Goal: Task Accomplishment & Management: Complete application form

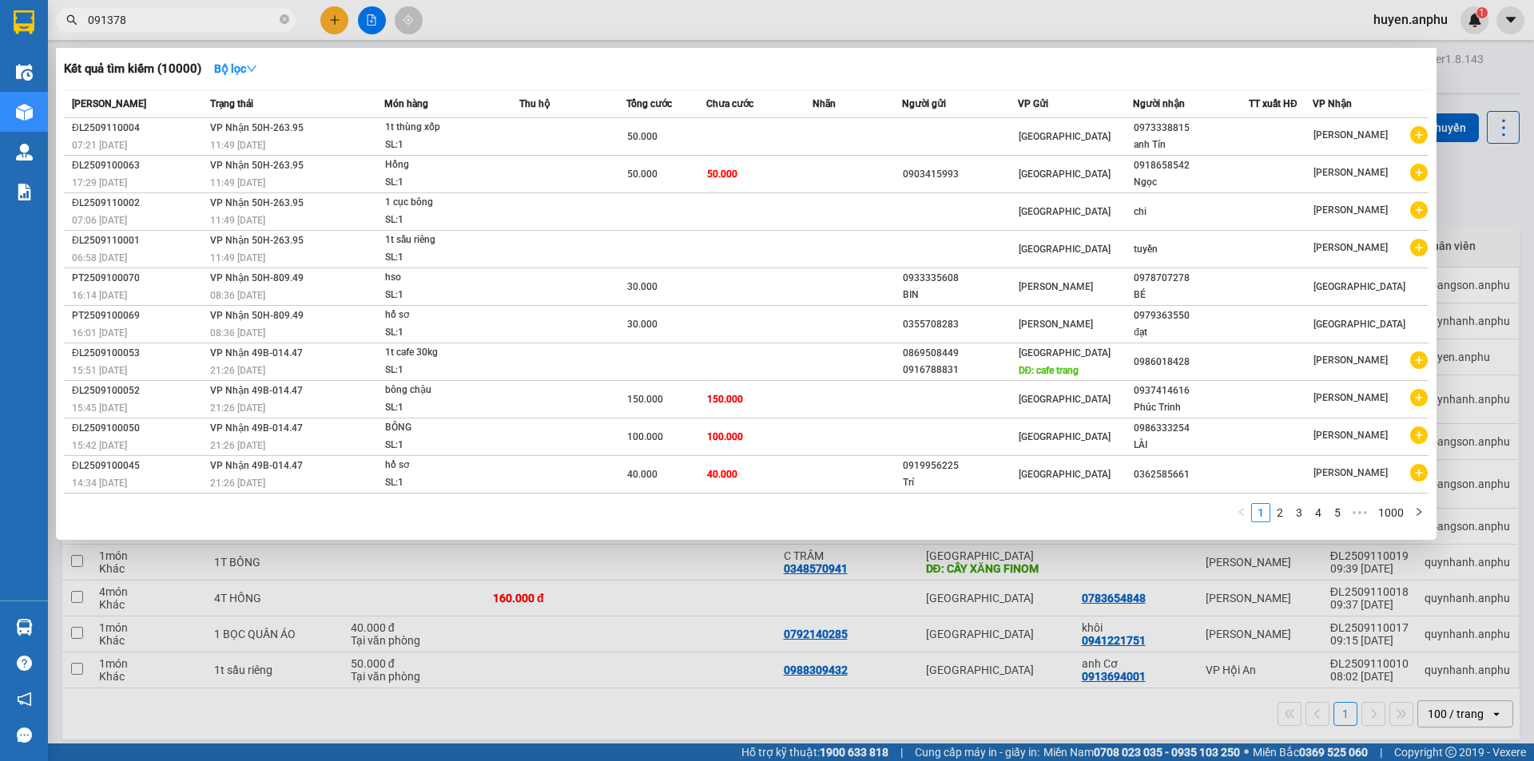
type input "0913781"
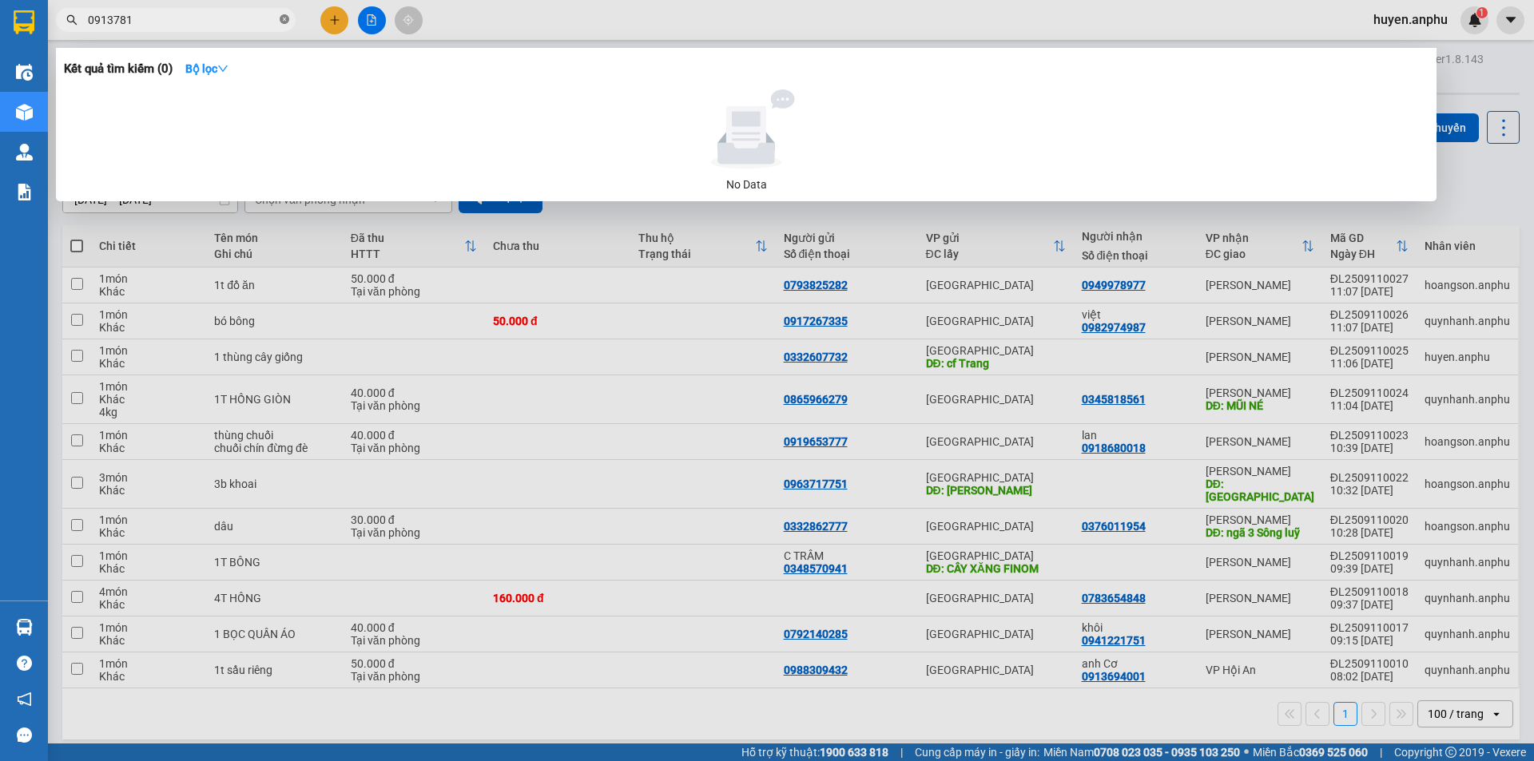
click at [285, 22] on icon "close-circle" at bounding box center [285, 19] width 10 height 10
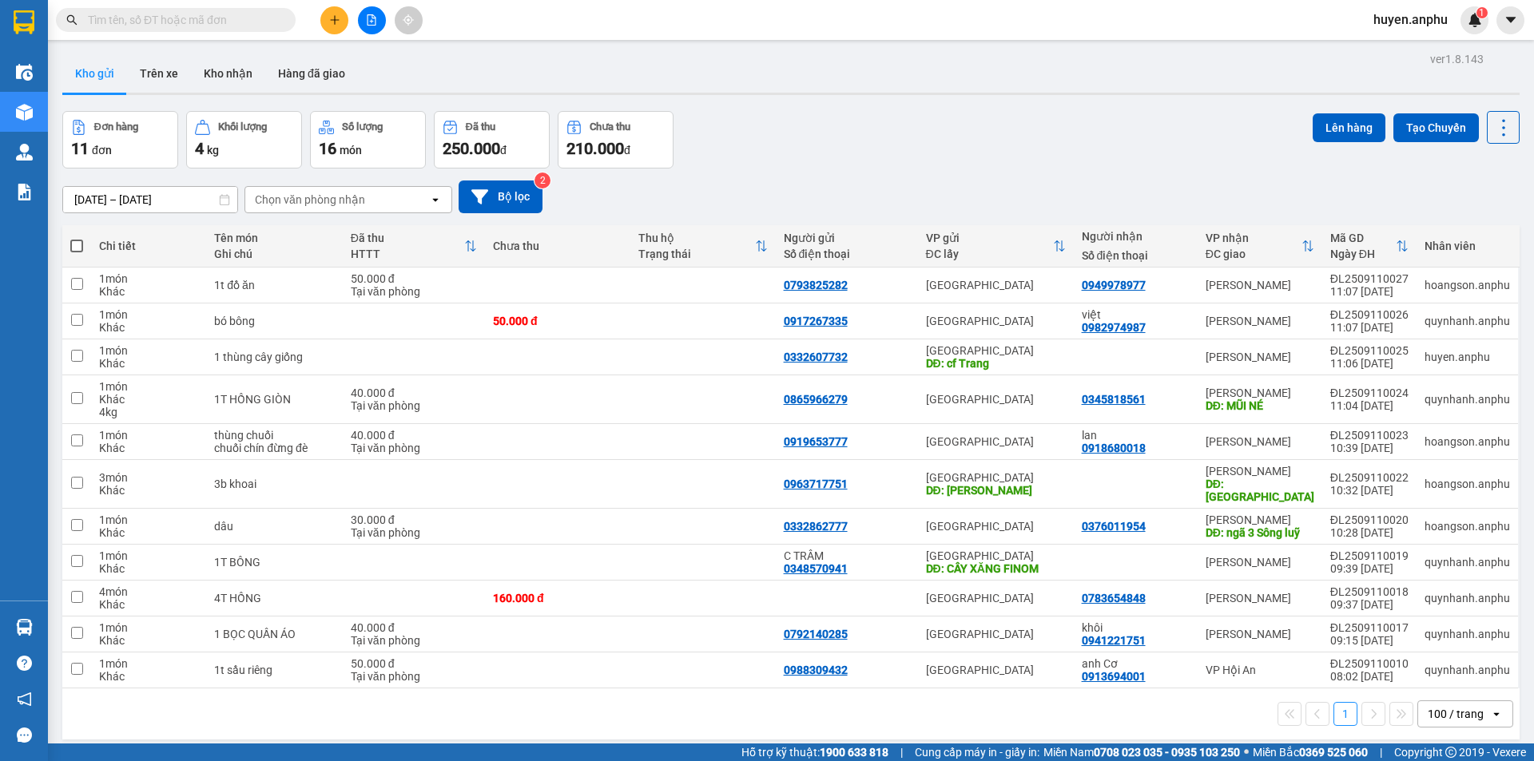
click at [344, 18] on button at bounding box center [334, 20] width 28 height 28
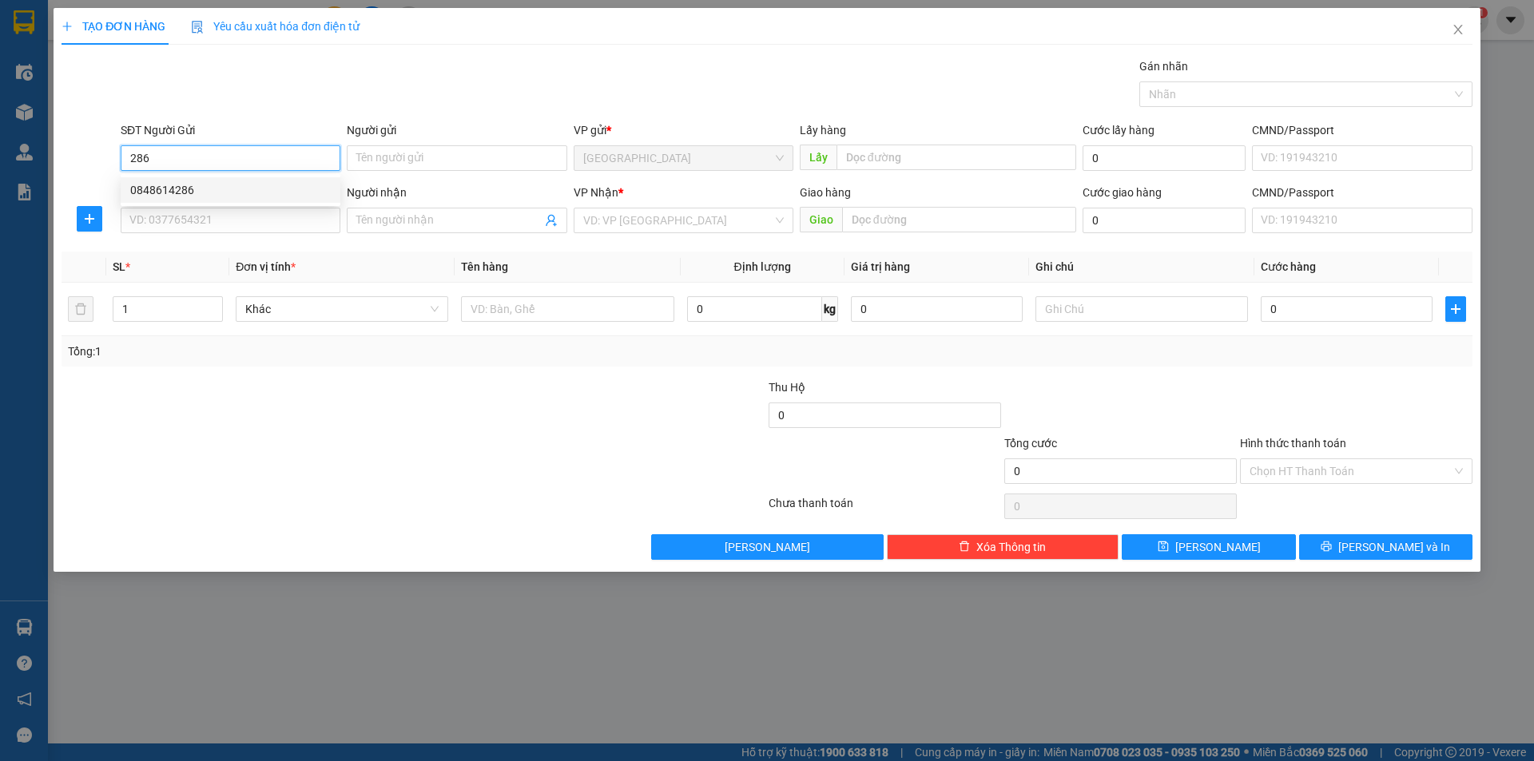
click at [270, 186] on div "0848614286" at bounding box center [230, 190] width 201 height 18
type input "0848614286"
type input "N3 Bồng Lai"
type input "0919527526"
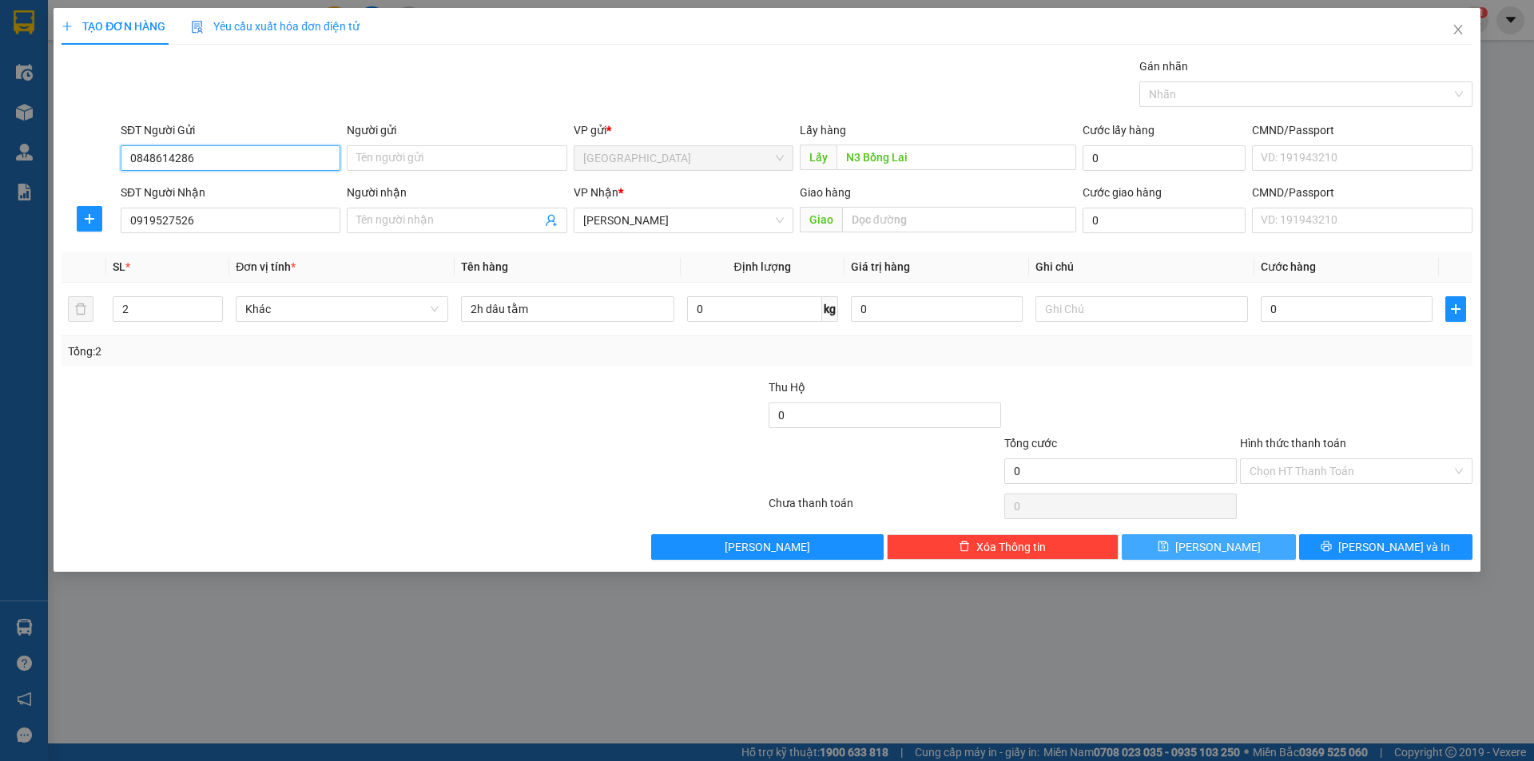
type input "0848614286"
click at [1214, 550] on span "[PERSON_NAME]" at bounding box center [1217, 547] width 85 height 18
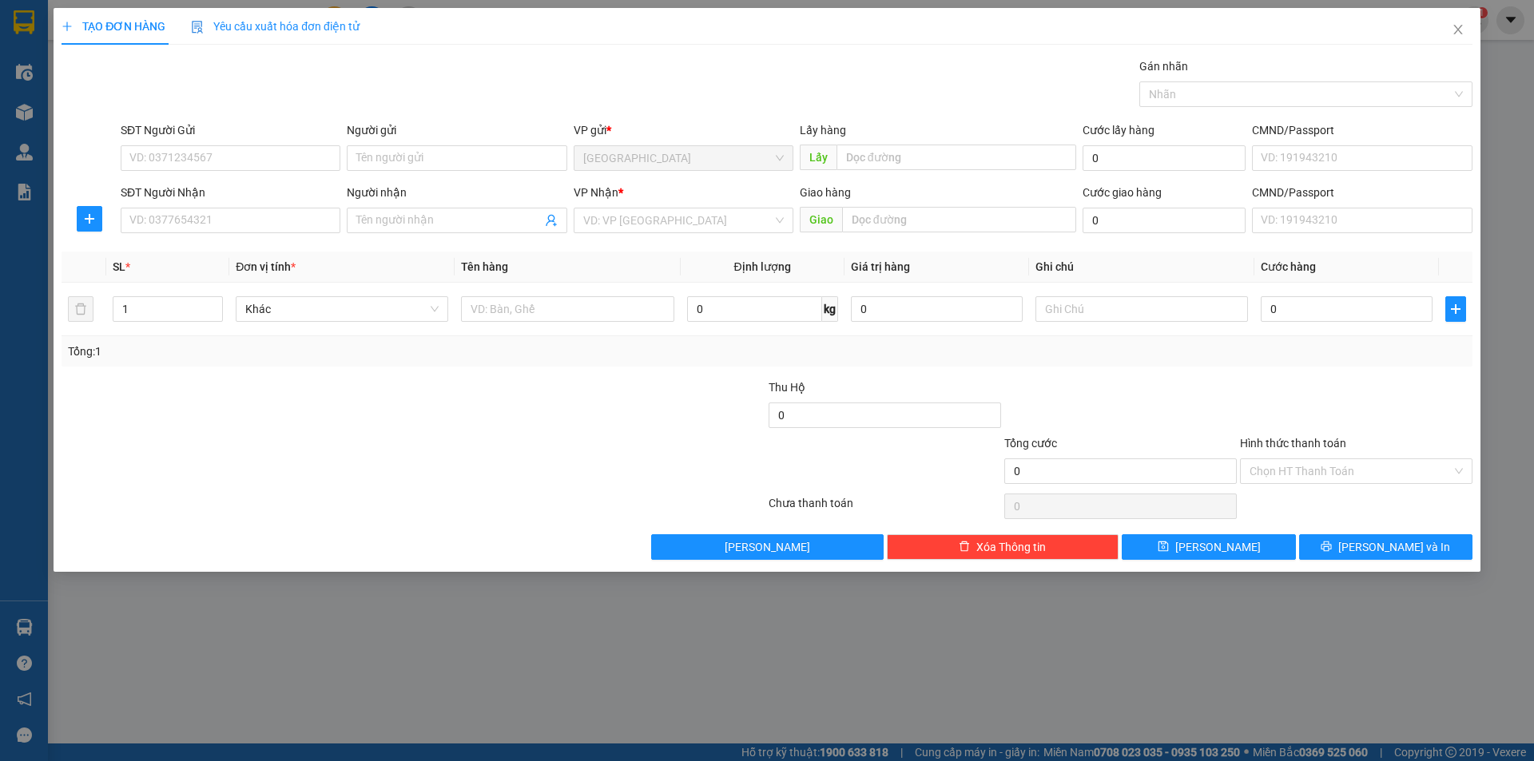
click at [379, 203] on div "Người nhận" at bounding box center [457, 196] width 220 height 24
click at [394, 205] on div "Người nhận" at bounding box center [457, 196] width 220 height 24
click at [393, 217] on input "Người nhận" at bounding box center [448, 221] width 185 height 18
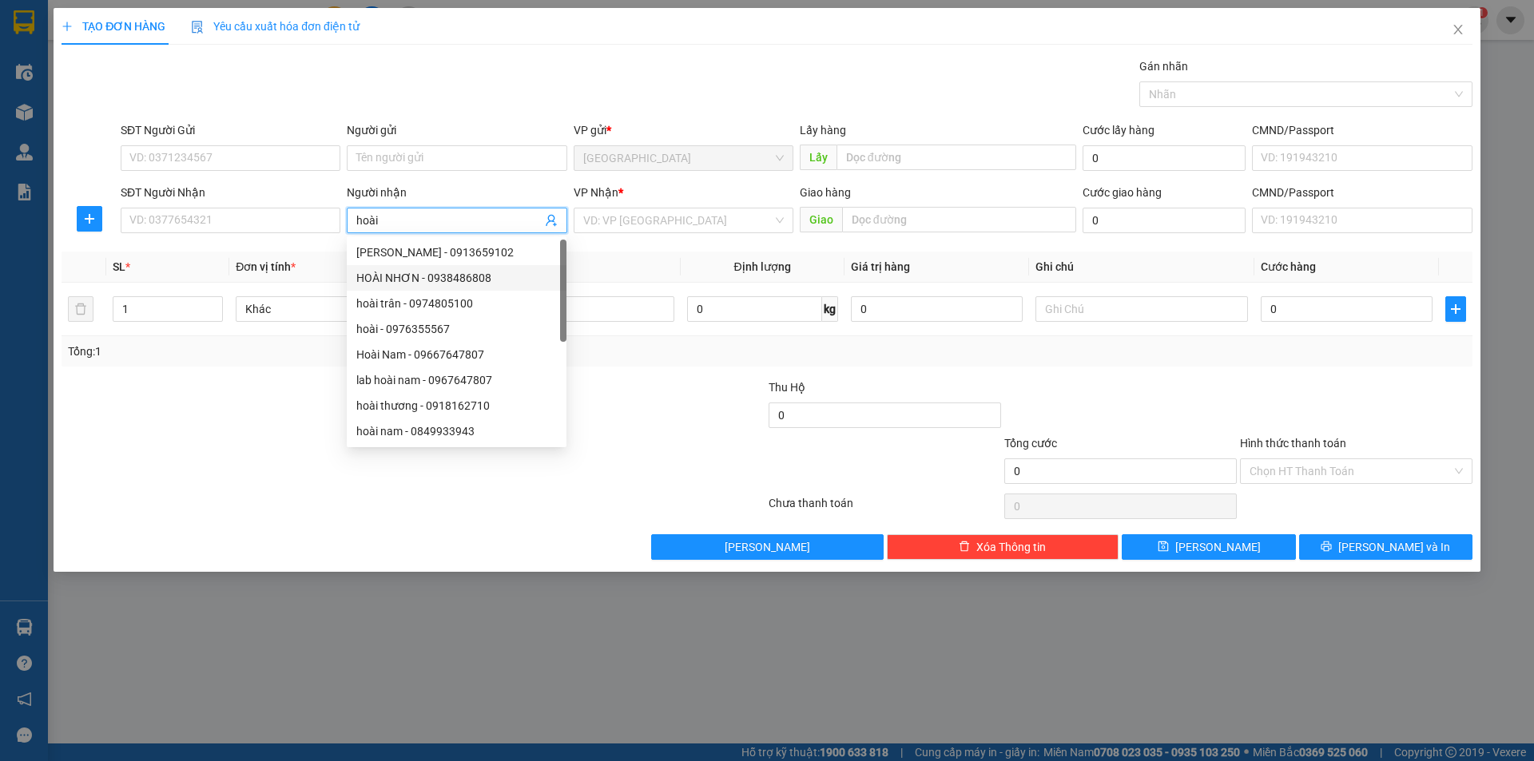
type input "hoài"
click at [620, 206] on div "VP Nhận *" at bounding box center [684, 196] width 220 height 24
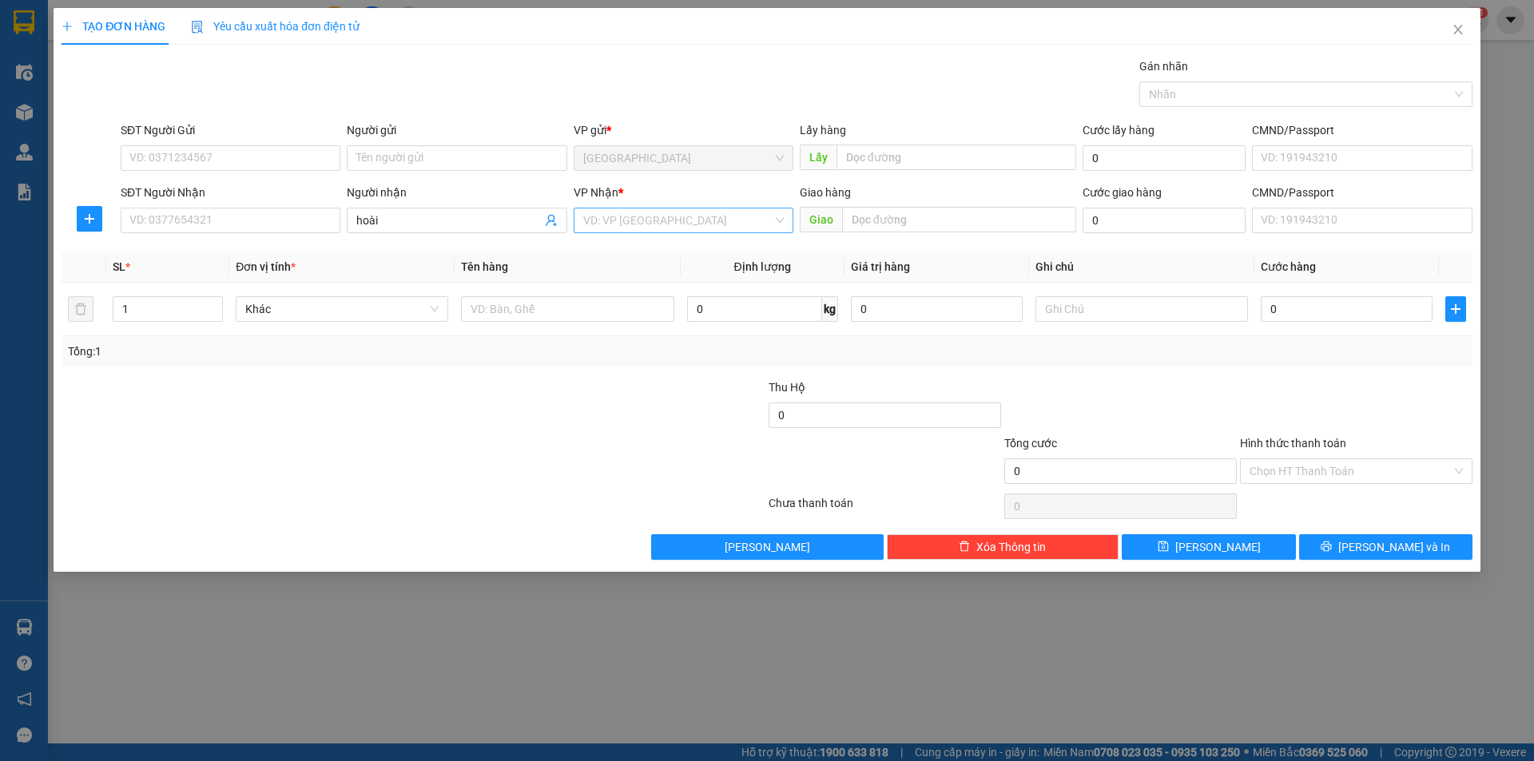
click at [622, 217] on input "search" at bounding box center [677, 221] width 189 height 24
click at [626, 293] on div "[PERSON_NAME]" at bounding box center [684, 304] width 220 height 26
click at [534, 306] on input "text" at bounding box center [567, 309] width 213 height 26
type input "dâu"
click at [782, 312] on input "0" at bounding box center [754, 309] width 135 height 26
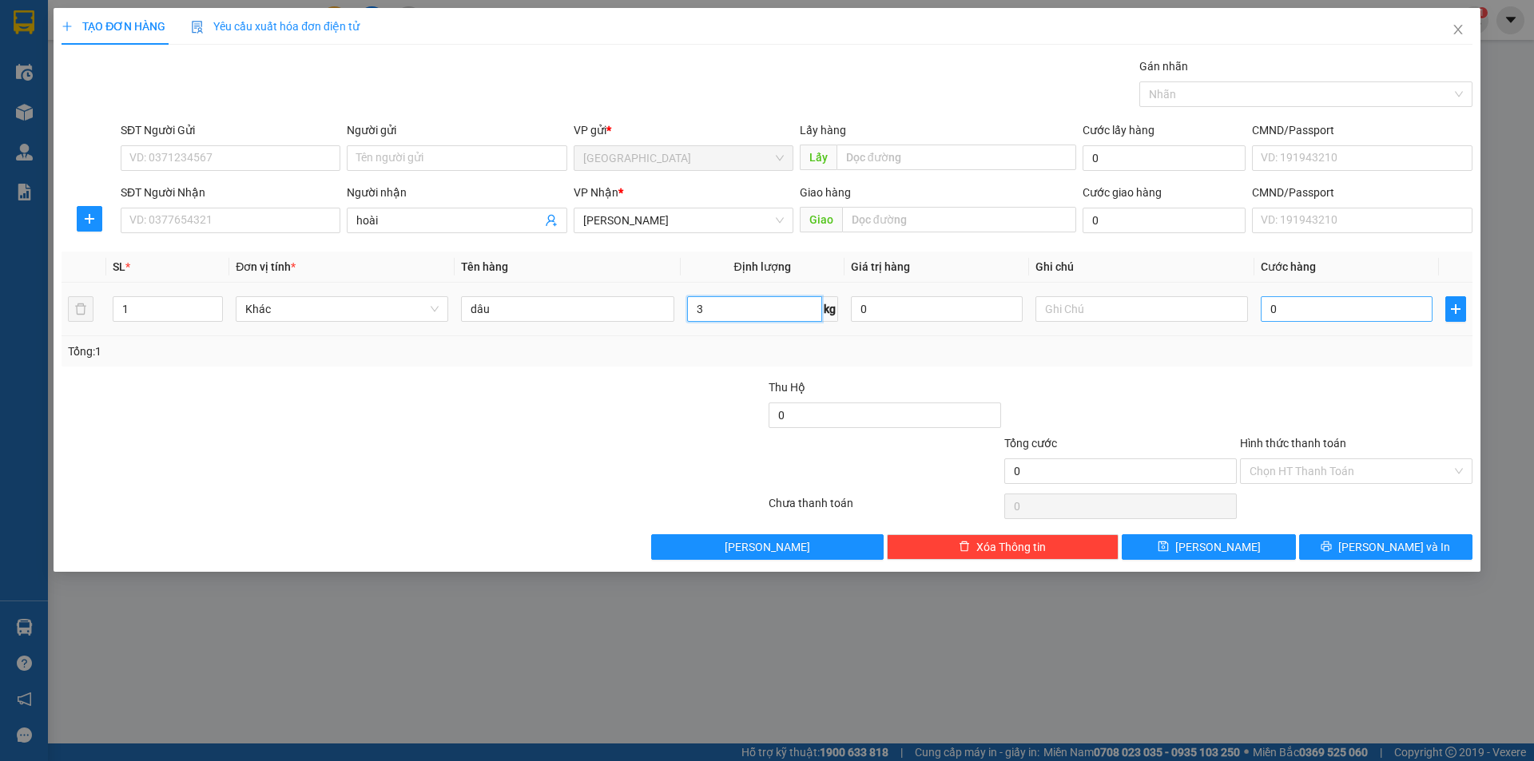
type input "3"
click at [1296, 317] on input "0" at bounding box center [1347, 309] width 172 height 26
type input "3"
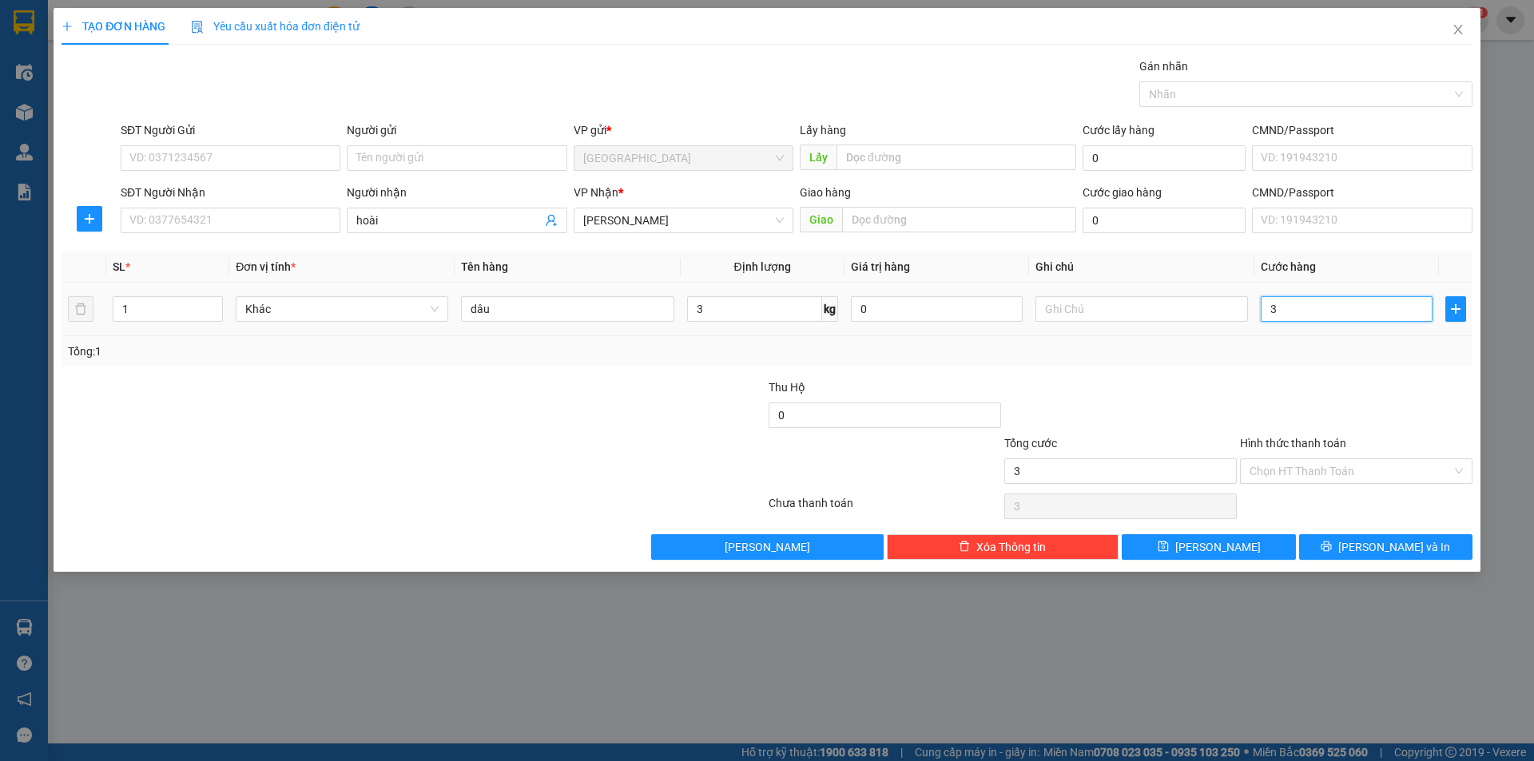
type input "30"
type input "30.000"
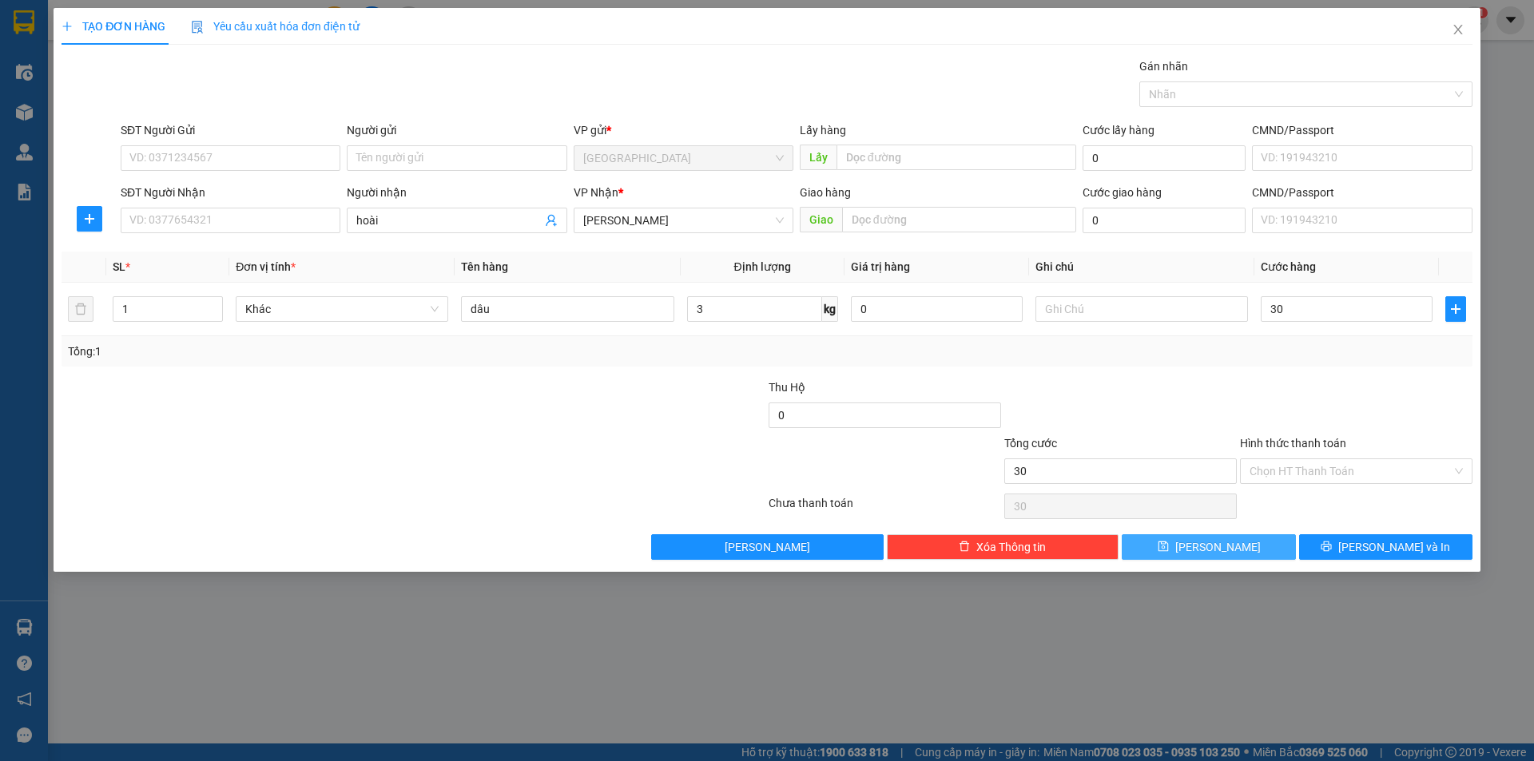
type input "30.000"
click at [1232, 554] on button "[PERSON_NAME]" at bounding box center [1208, 547] width 173 height 26
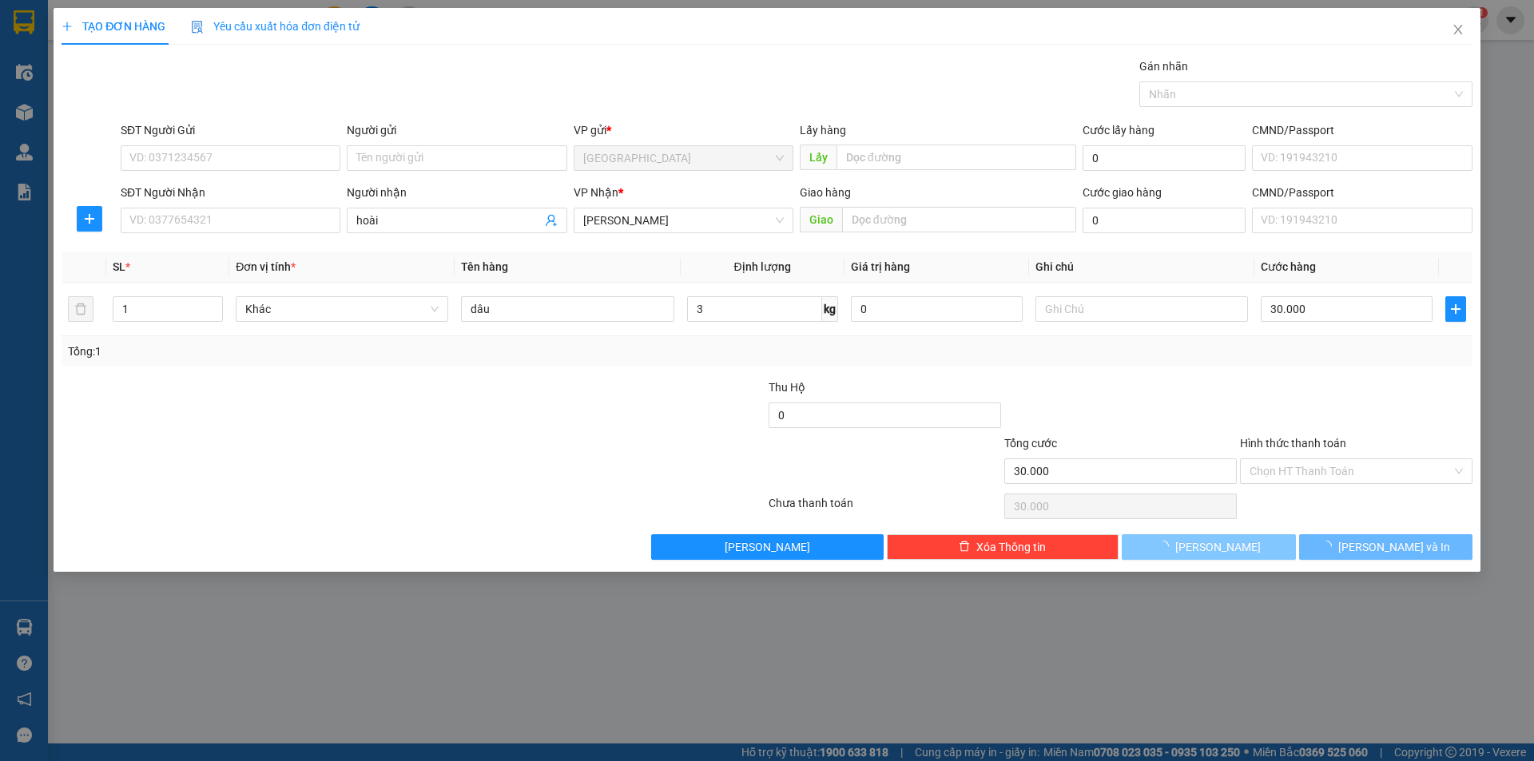
type input "0"
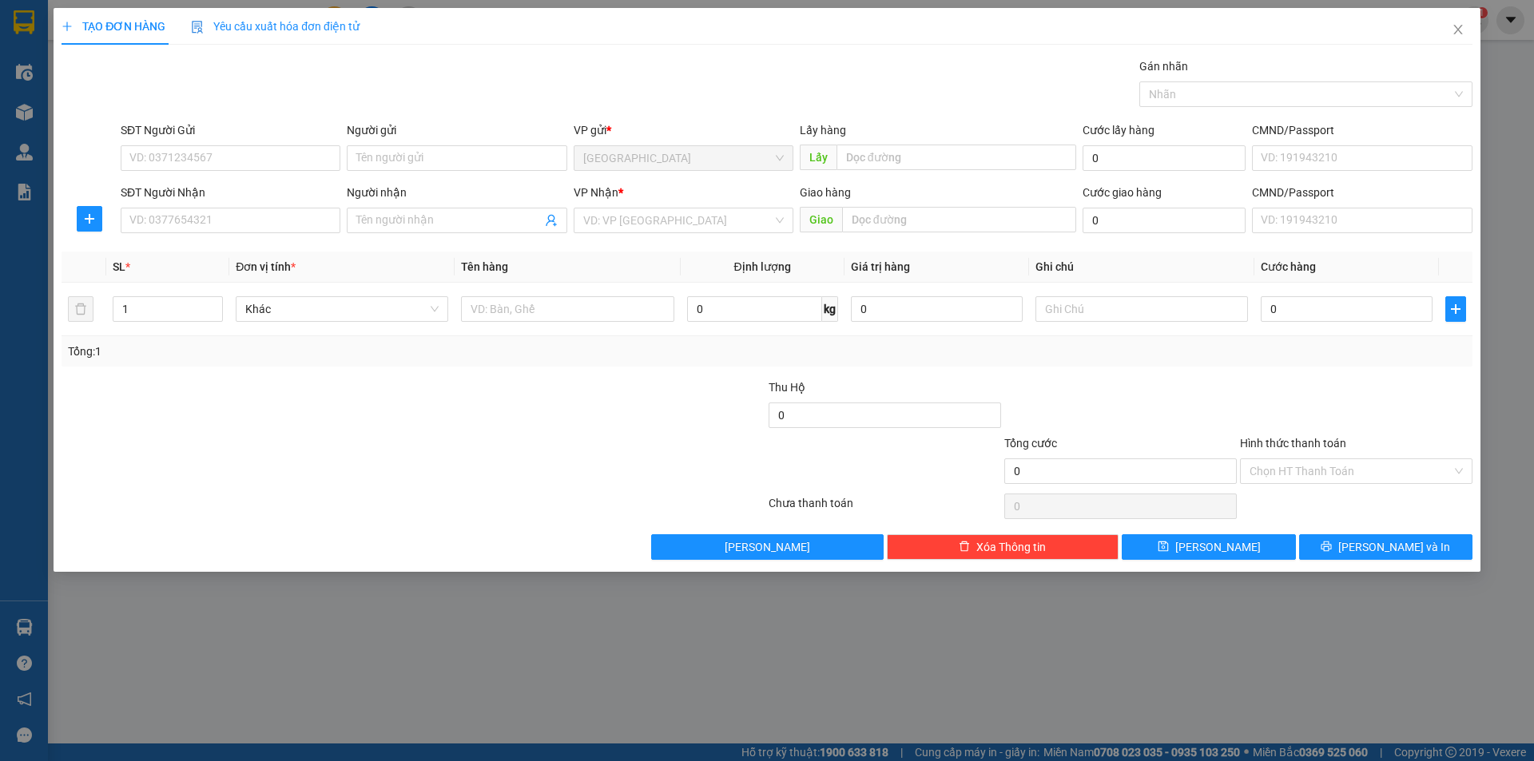
click at [332, 645] on div "TẠO ĐƠN HÀNG Yêu cầu xuất hóa đơn điện tử Transit Pickup Surcharge Ids Transit …" at bounding box center [767, 380] width 1534 height 761
click at [1457, 31] on icon "close" at bounding box center [1457, 30] width 9 height 10
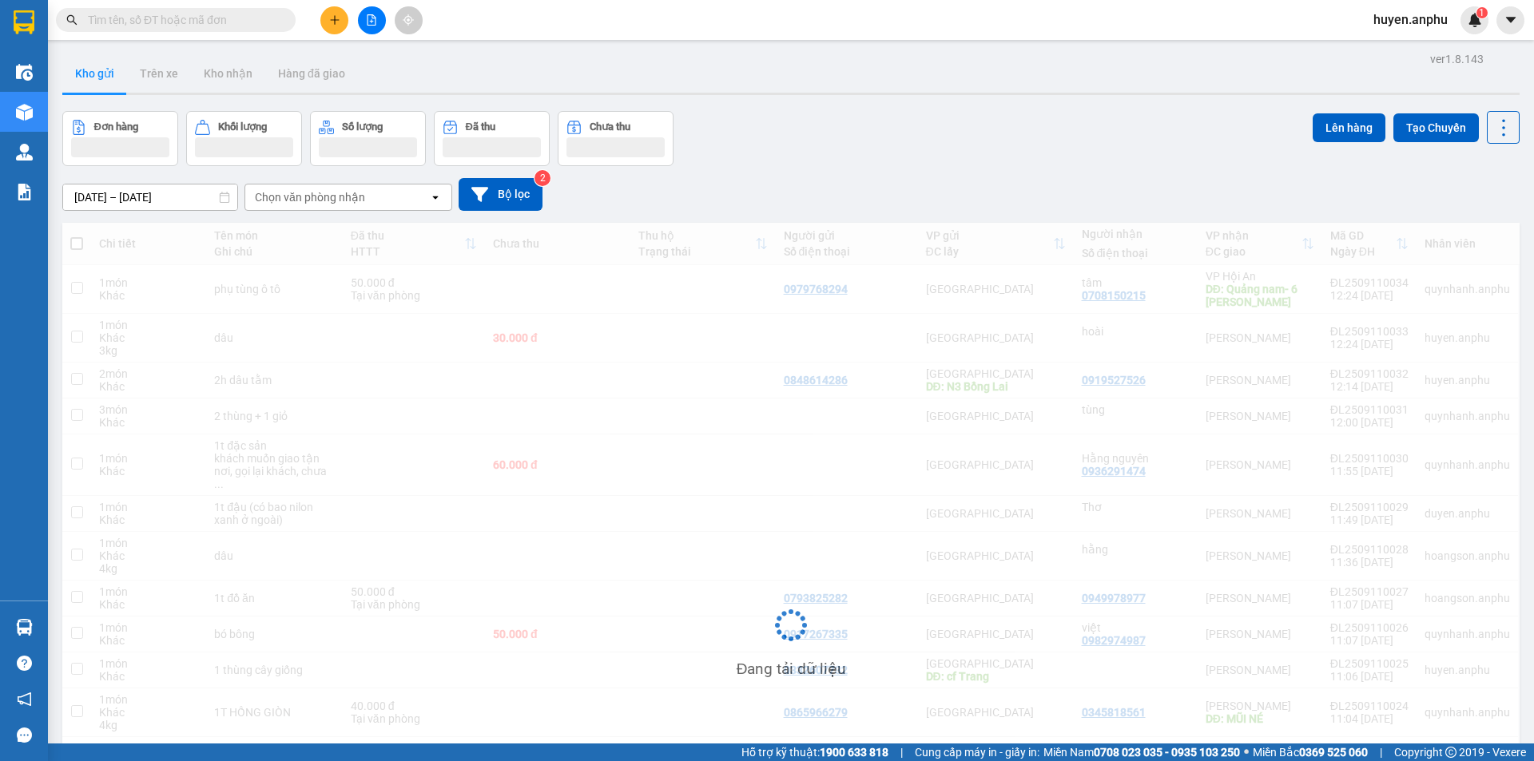
click at [230, 22] on input "text" at bounding box center [182, 20] width 189 height 18
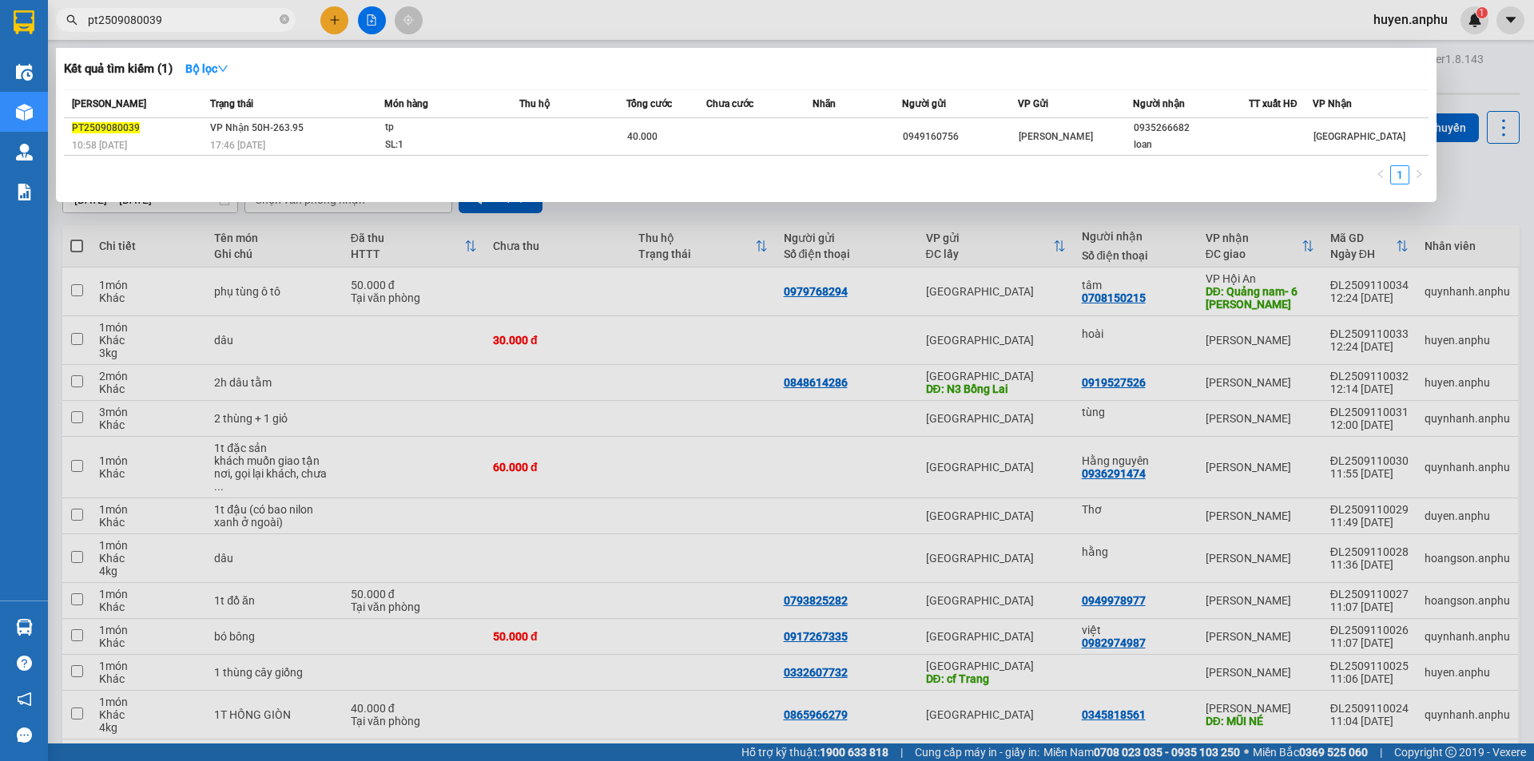
drag, startPoint x: 196, startPoint y: 20, endPoint x: 74, endPoint y: 17, distance: 121.5
click at [74, 17] on div "pt2509080039" at bounding box center [156, 20] width 312 height 24
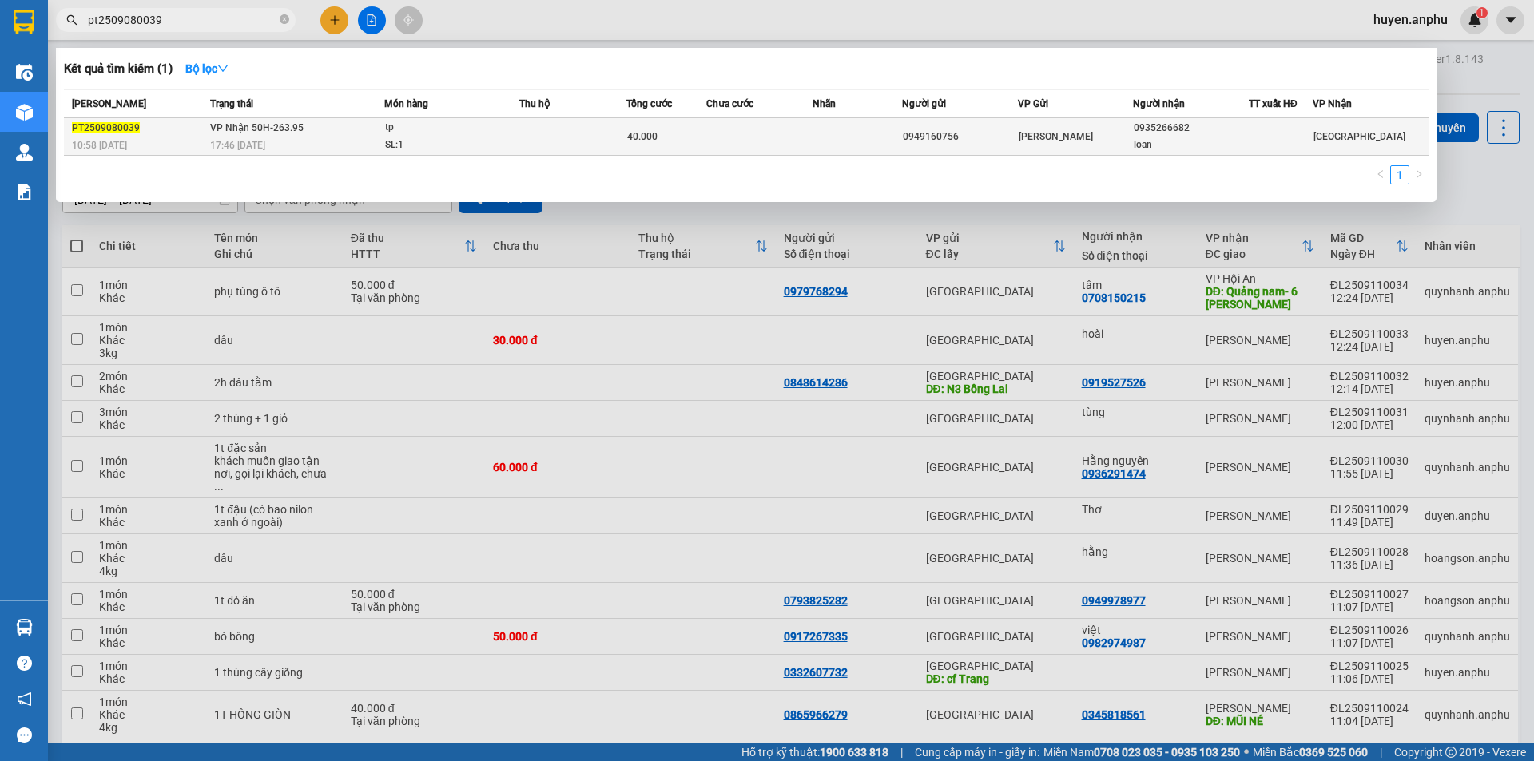
type input "pt2509080039"
click at [663, 132] on div "40.000" at bounding box center [666, 137] width 78 height 18
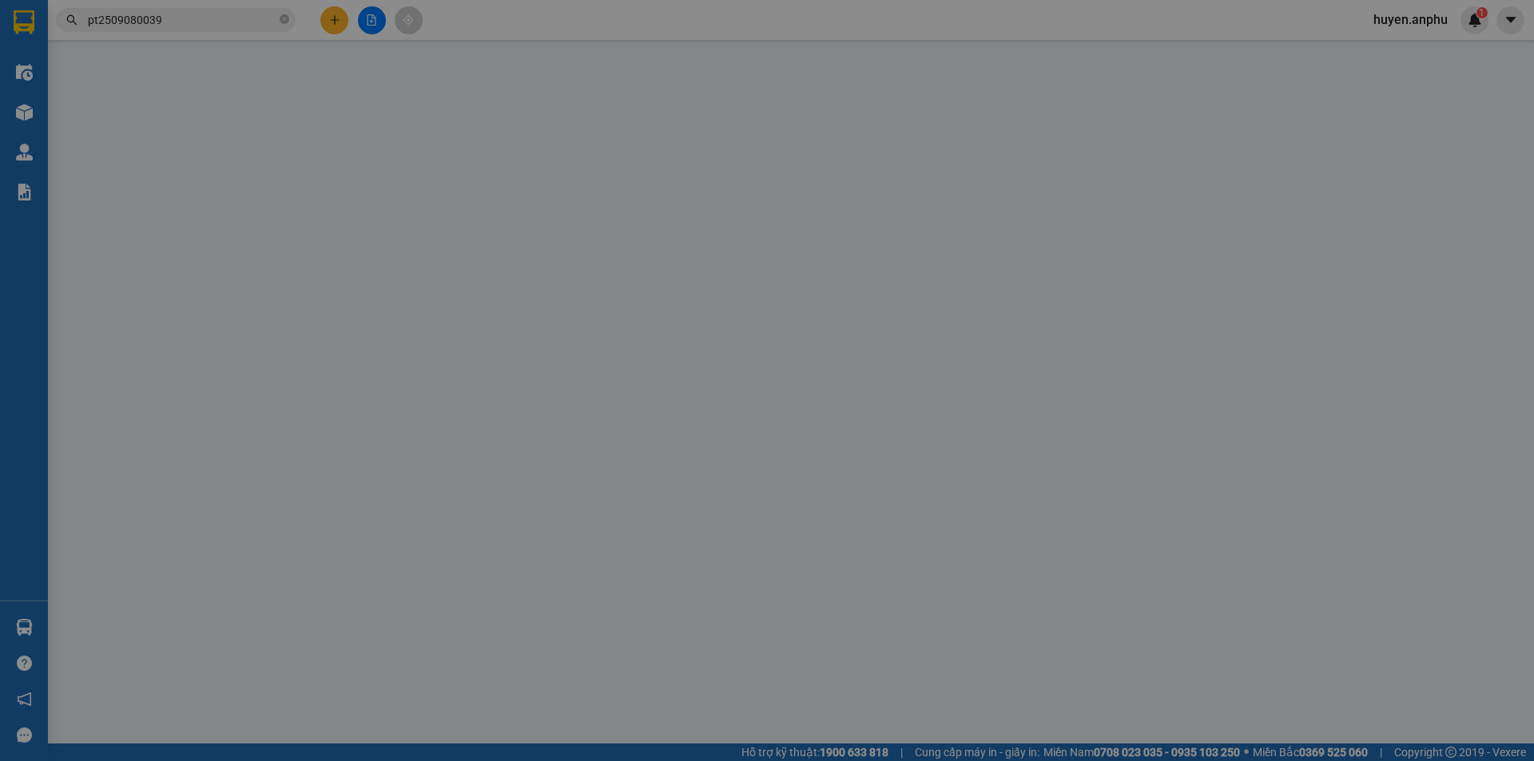
type input "0949160756"
type input "0935266682"
type input "loan"
type input "40.000"
